Goal: Navigation & Orientation: Find specific page/section

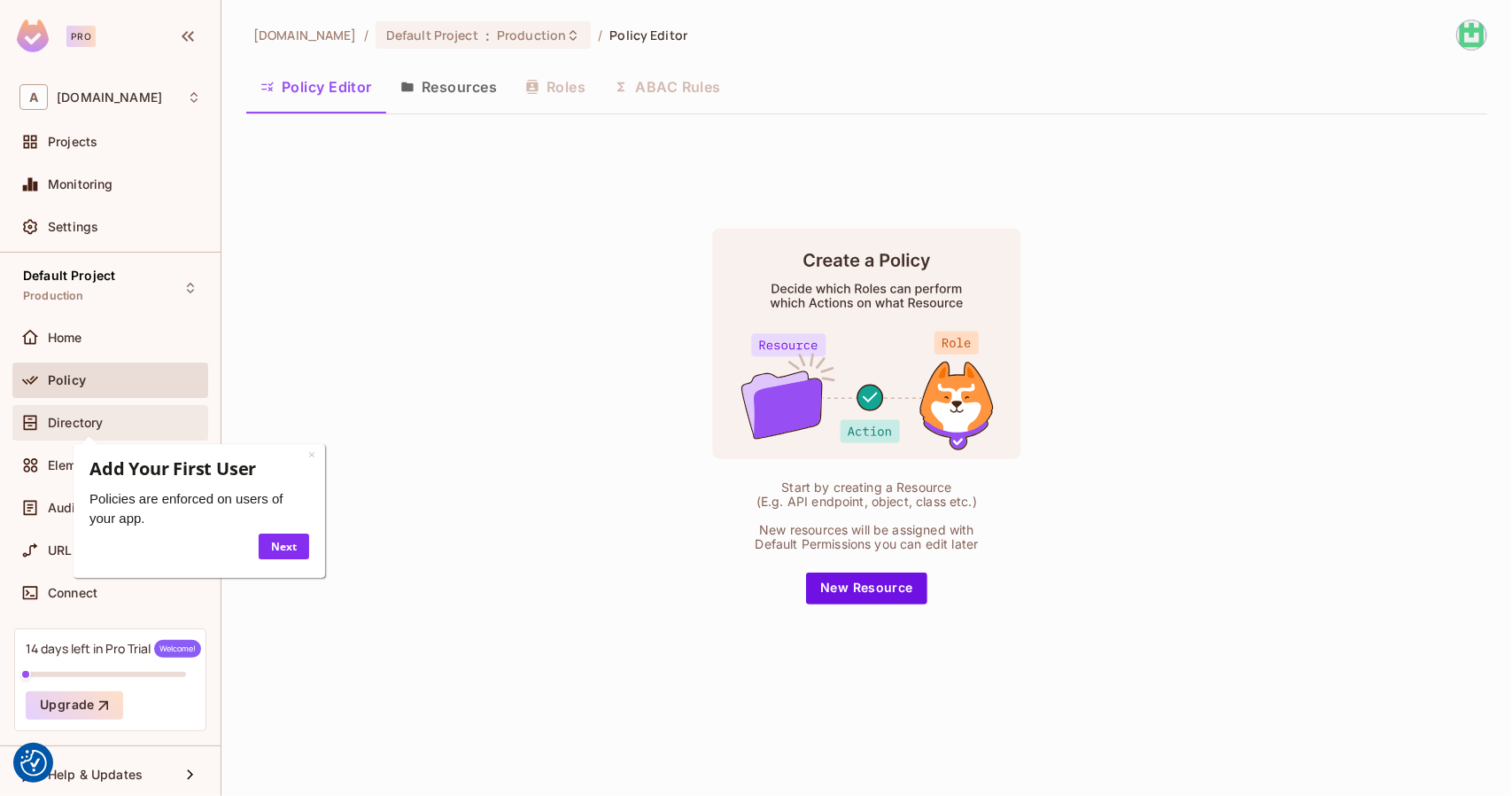
click at [103, 424] on span "Directory" at bounding box center [75, 422] width 55 height 14
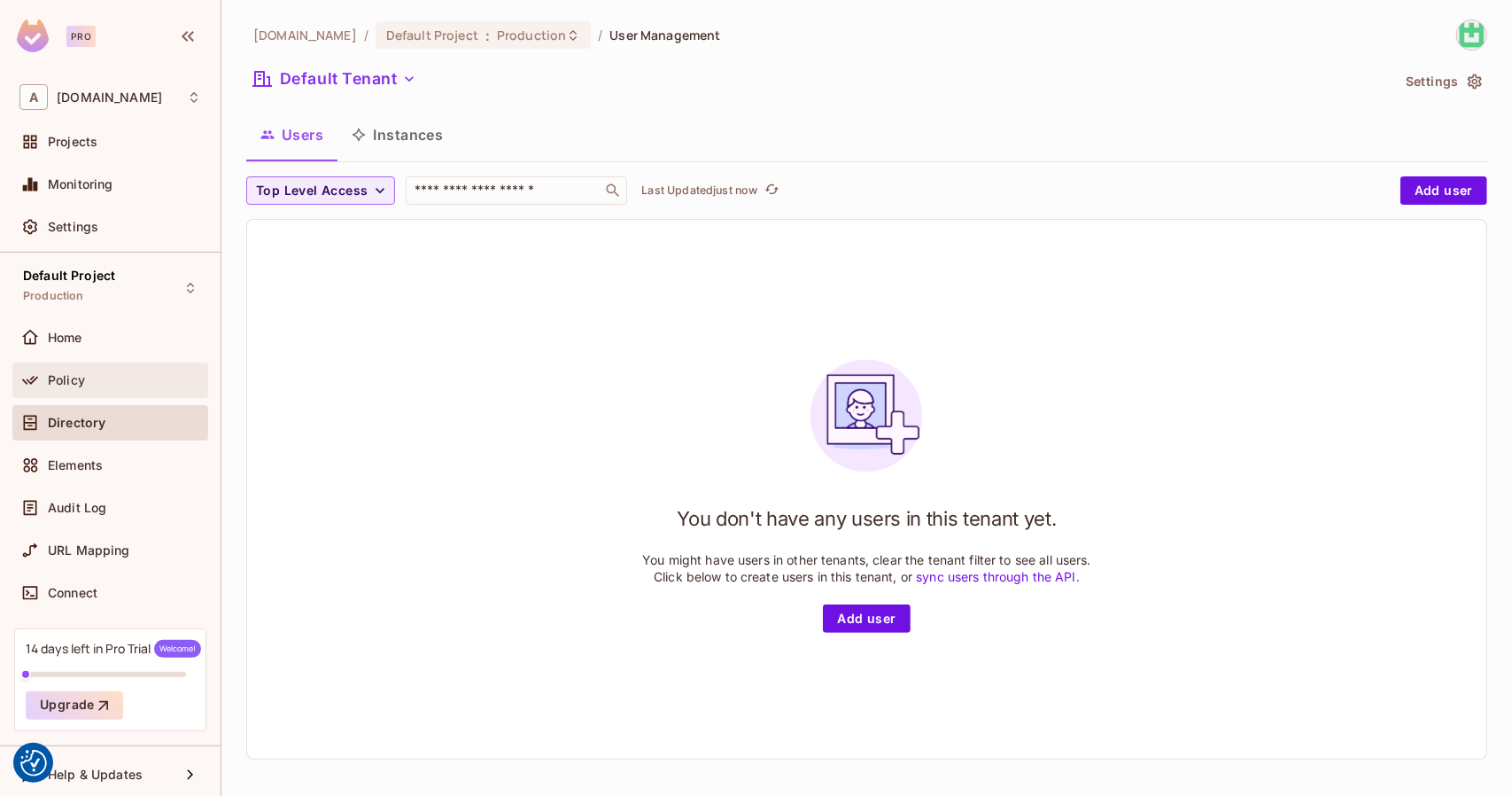
click at [92, 373] on div "Policy" at bounding box center [125, 380] width 153 height 14
